Goal: Find specific page/section: Find specific page/section

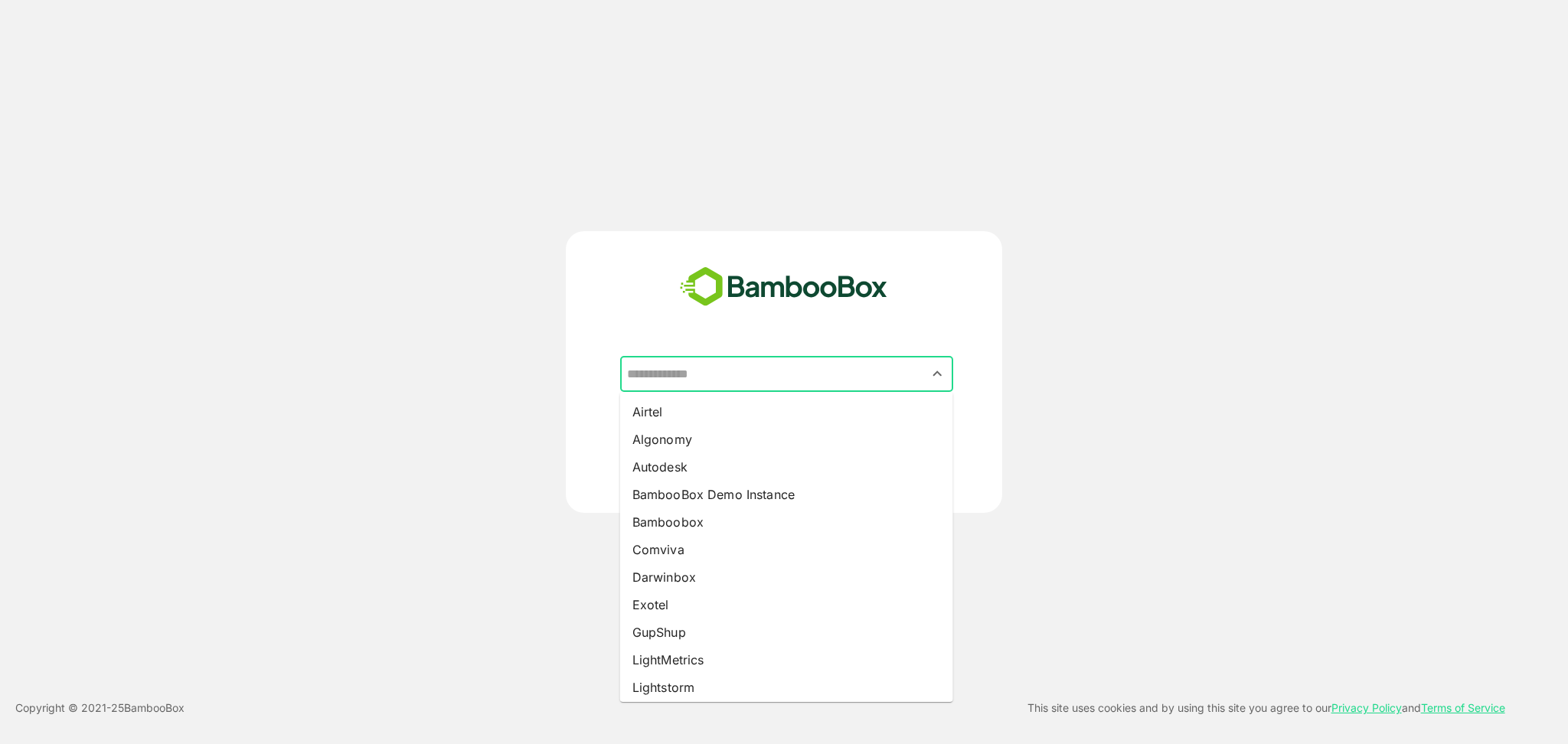
click at [740, 357] on input "text" at bounding box center [786, 374] width 327 height 29
click at [682, 357] on li "Autodesk" at bounding box center [786, 467] width 333 height 27
type input "********"
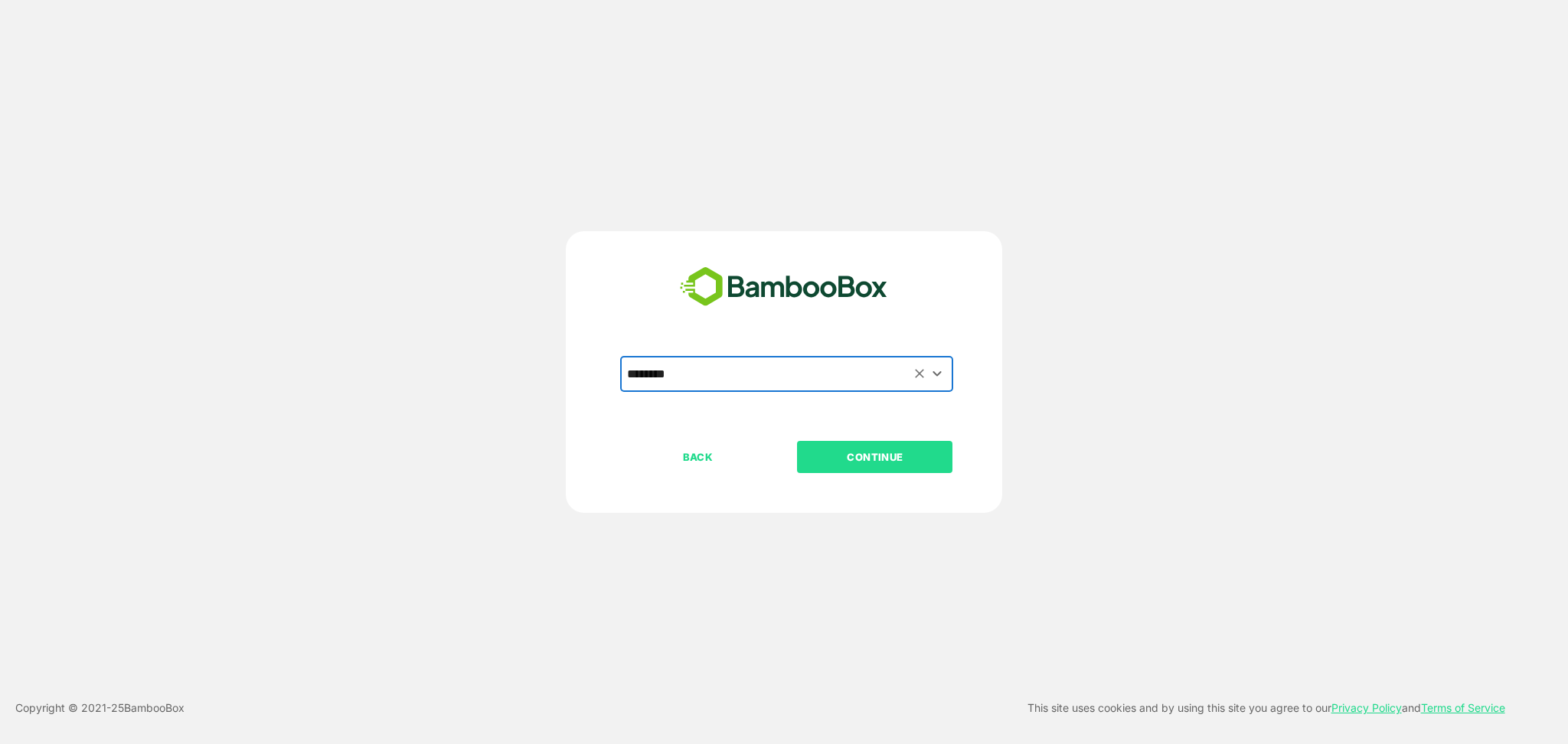
click at [878, 357] on p "CONTINUE" at bounding box center [875, 457] width 153 height 17
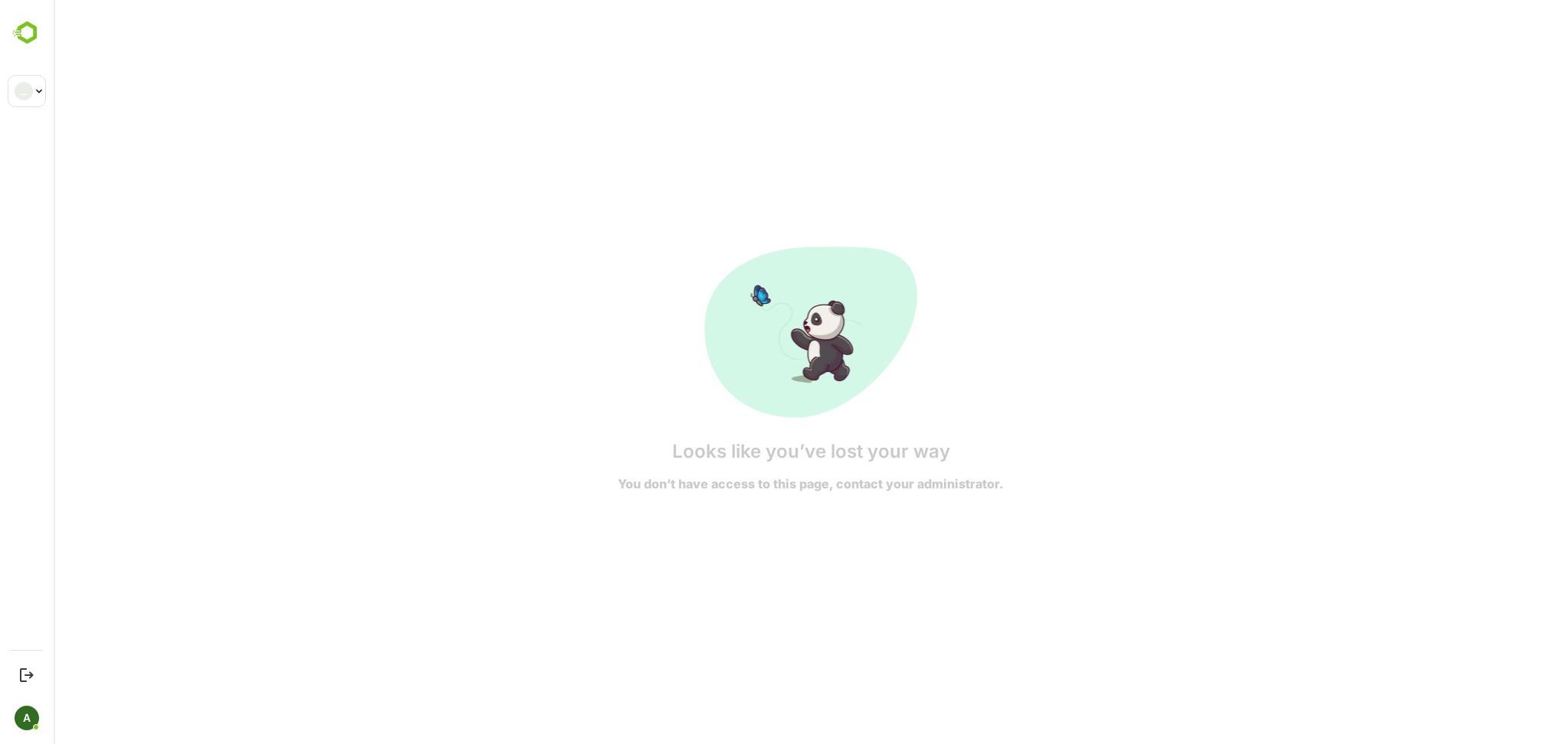
click at [397, 357] on div "Looks like you’ve lost your way You don’t have access to this page, contact you…" at bounding box center [811, 372] width 1514 height 744
click at [64, 357] on div "Logout" at bounding box center [92, 672] width 101 height 13
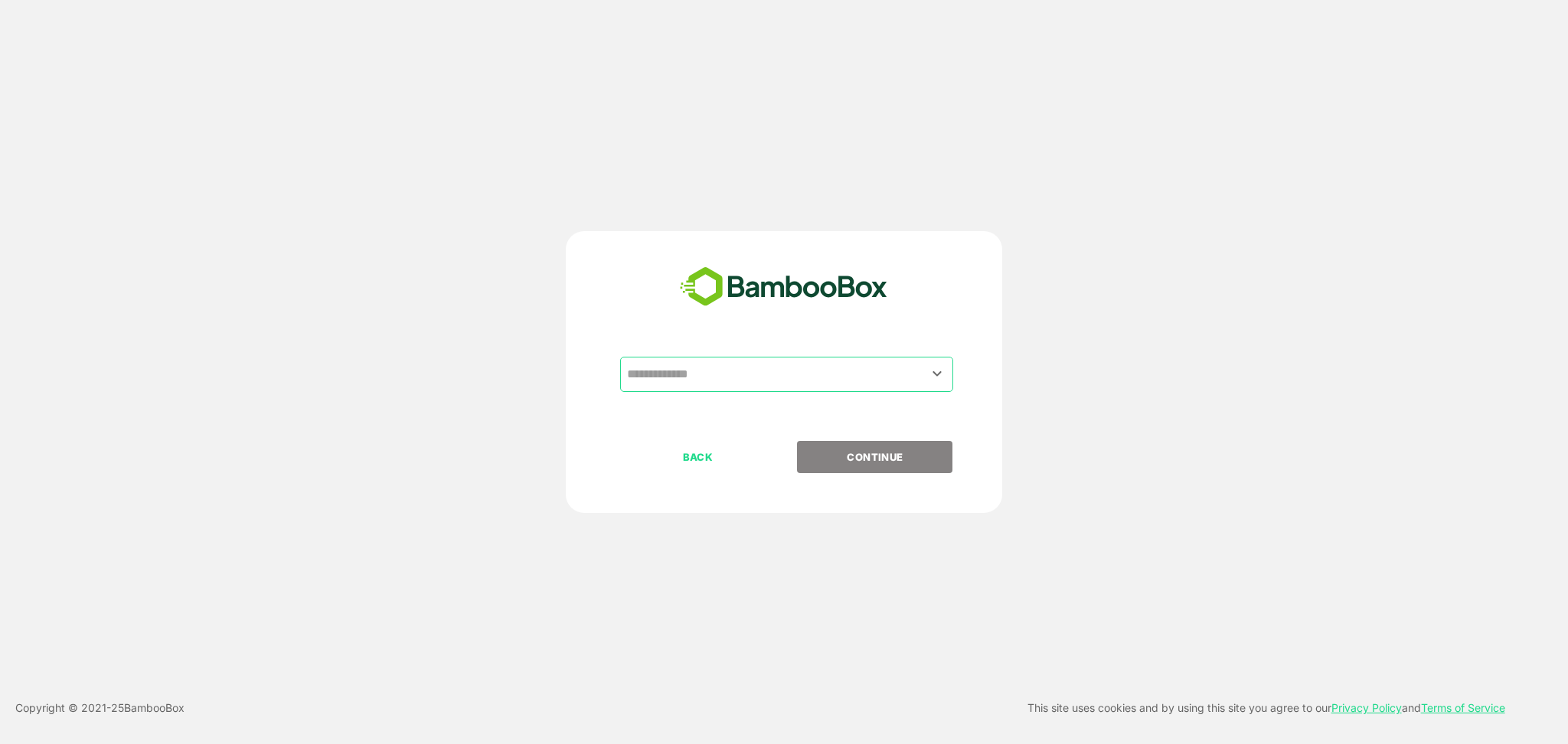
click at [761, 357] on input "text" at bounding box center [786, 374] width 327 height 29
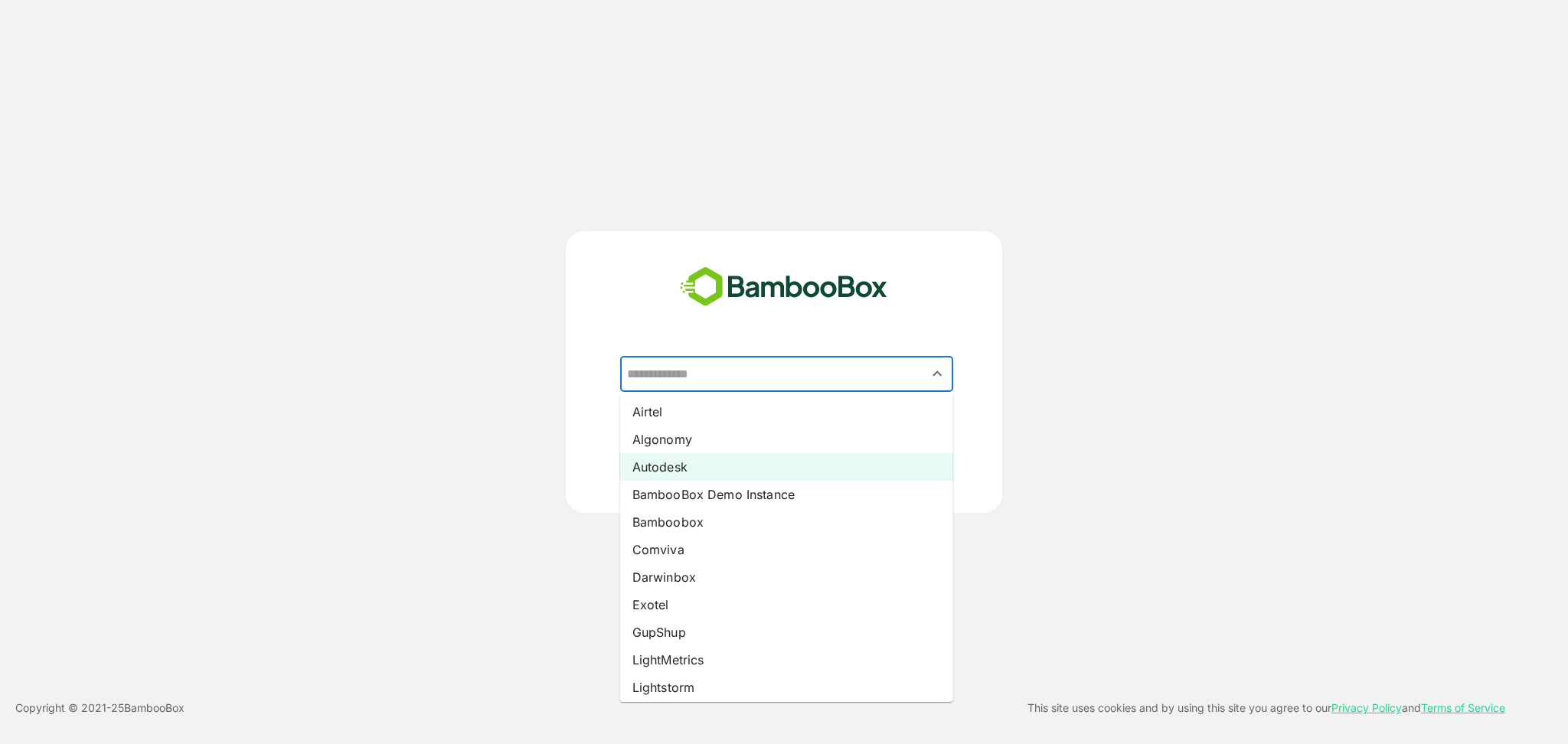
click at [703, 357] on li "Autodesk" at bounding box center [786, 467] width 333 height 27
type input "********"
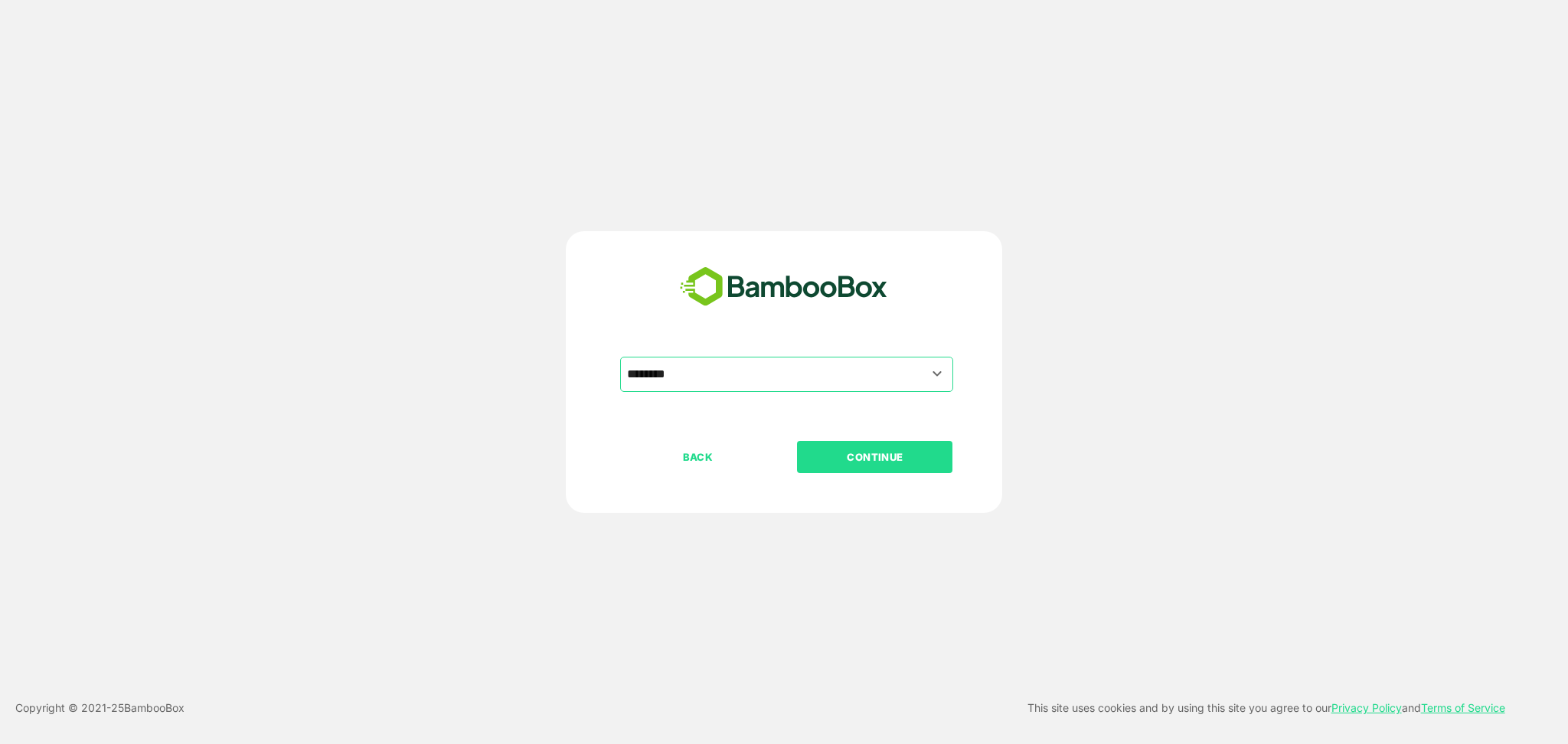
click at [880, 357] on button "CONTINUE" at bounding box center [874, 457] width 155 height 32
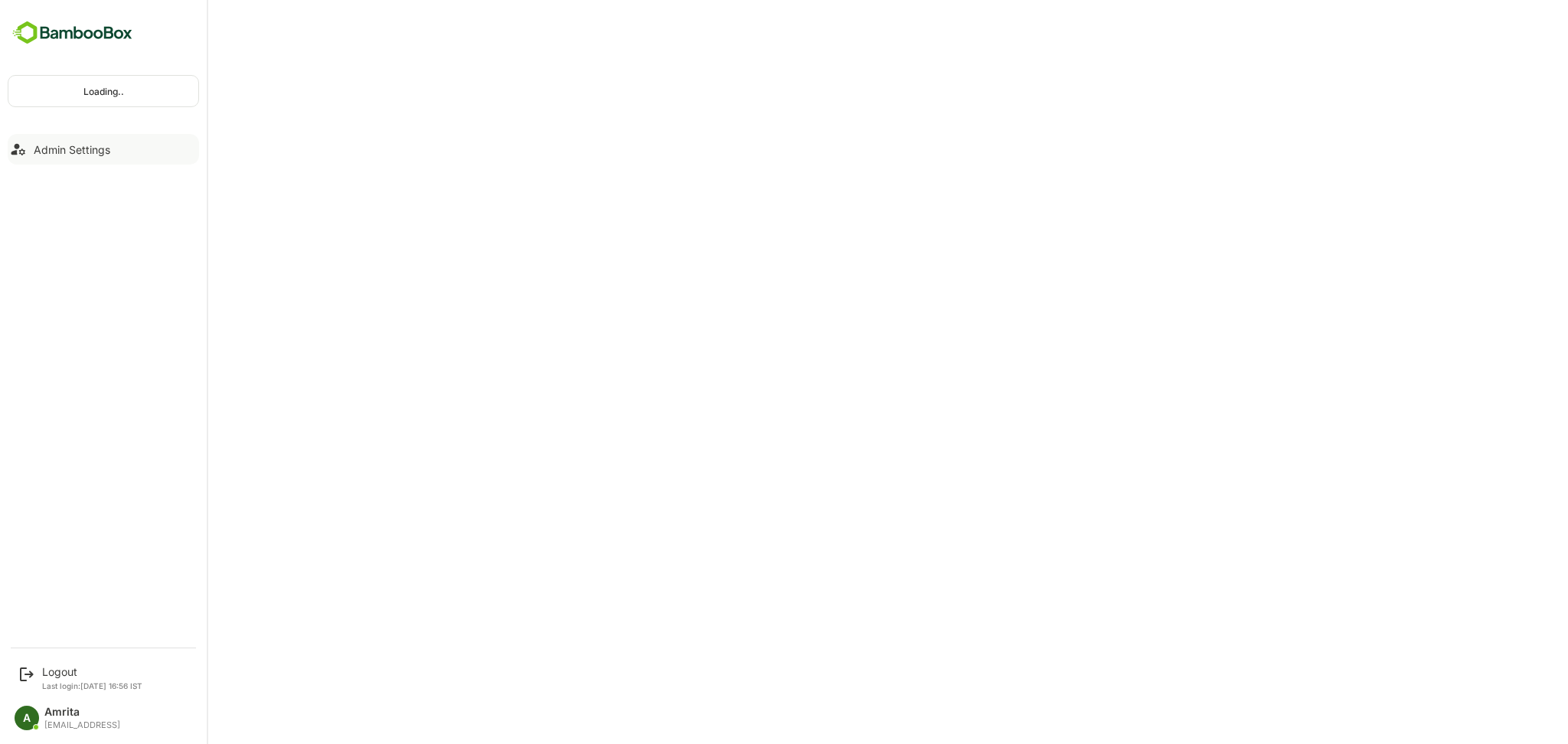
click at [55, 159] on button "Admin Settings" at bounding box center [104, 149] width 192 height 31
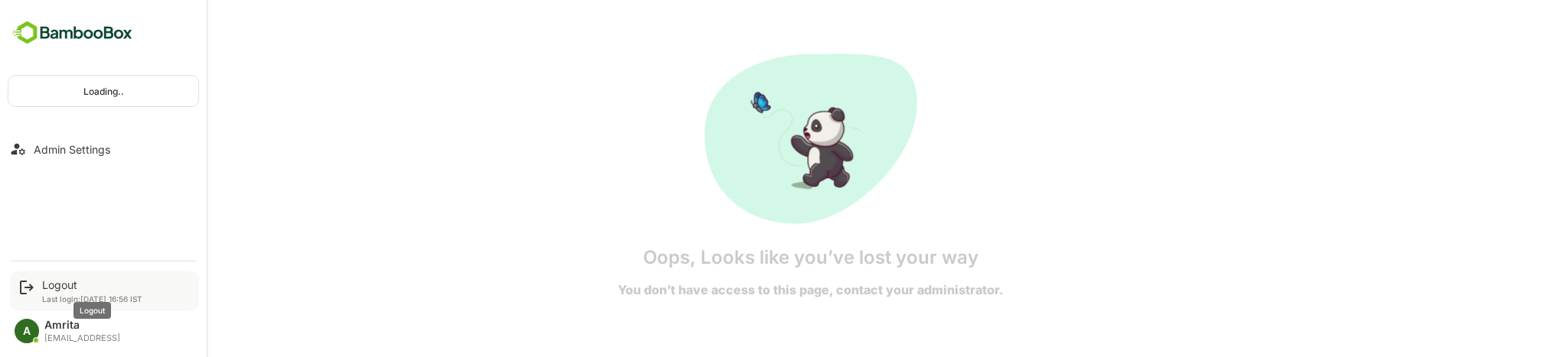
click at [64, 290] on div "Logout" at bounding box center [92, 285] width 101 height 13
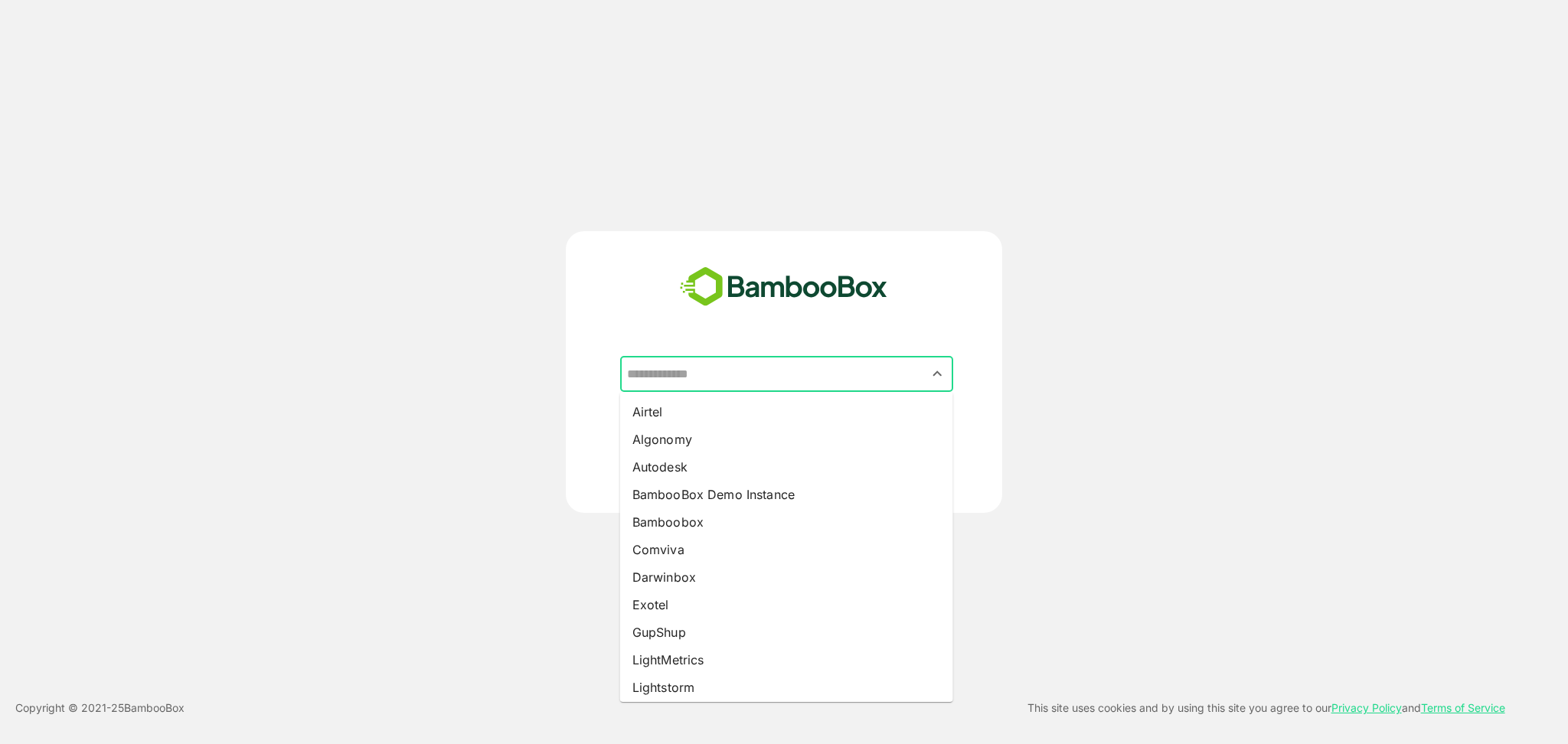
click at [732, 357] on input "text" at bounding box center [786, 374] width 327 height 29
click at [690, 357] on li "Autodesk" at bounding box center [786, 467] width 333 height 27
type input "********"
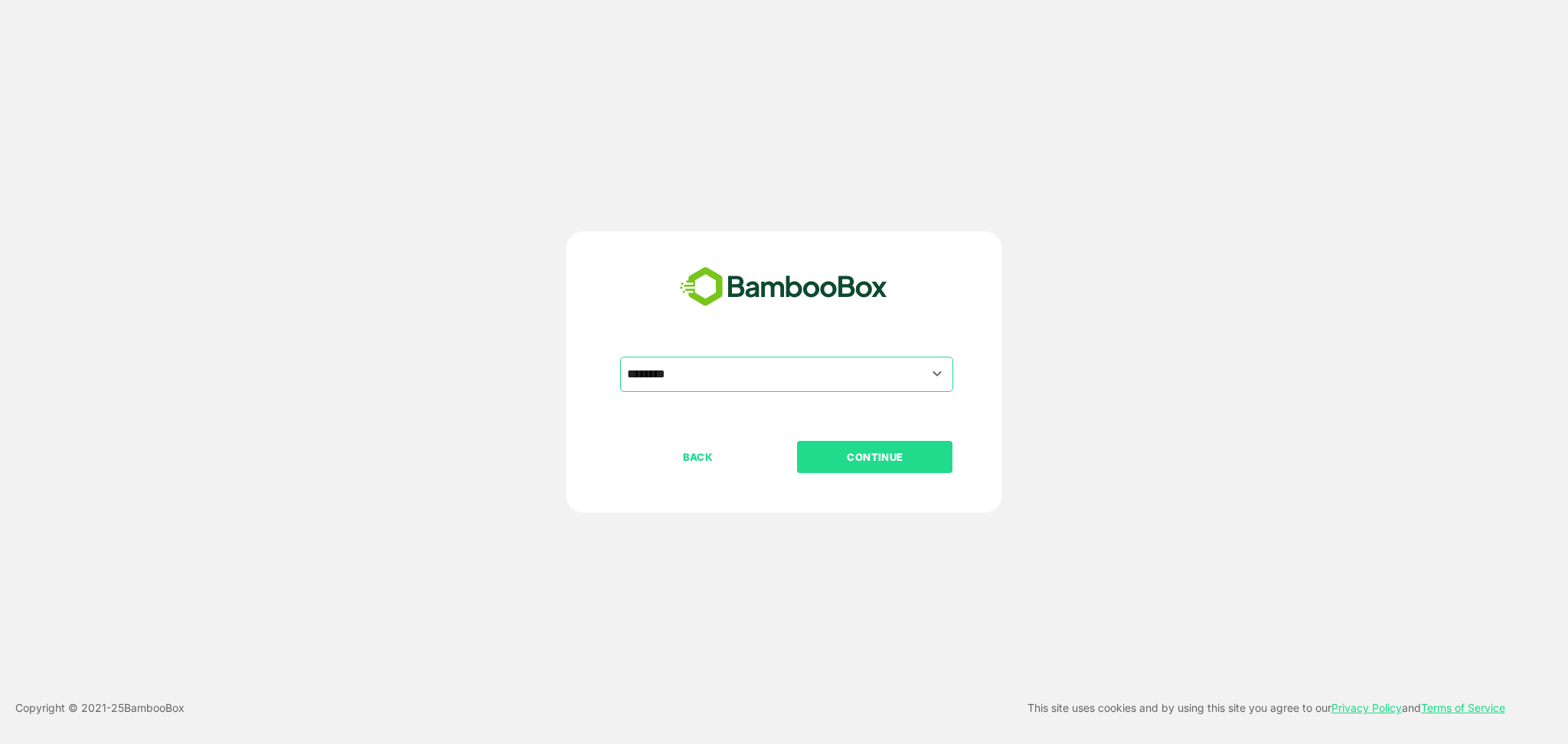
click at [807, 357] on button "CONTINUE" at bounding box center [874, 457] width 155 height 32
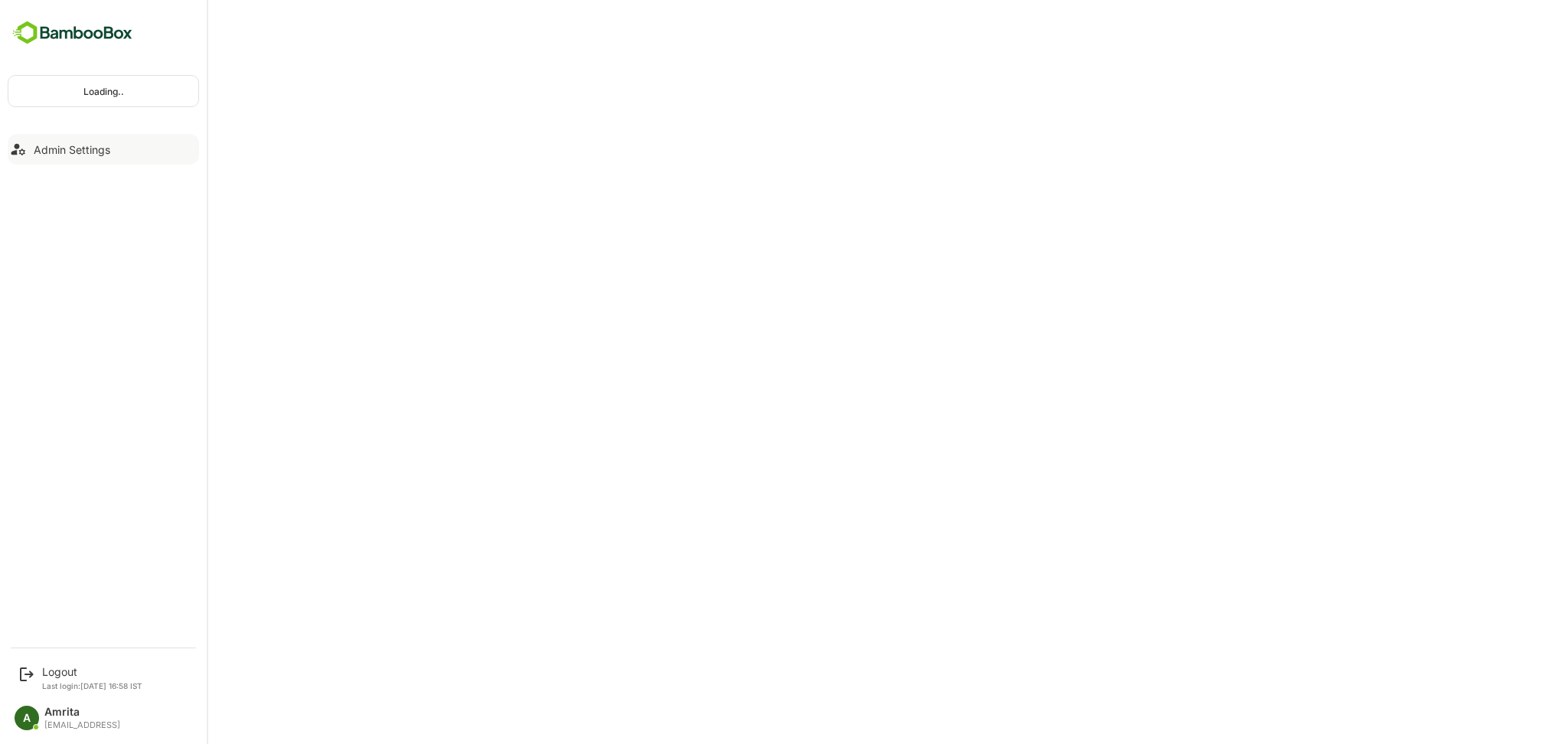
click at [45, 154] on div "Admin Settings" at bounding box center [72, 150] width 76 height 13
